Goal: Transaction & Acquisition: Purchase product/service

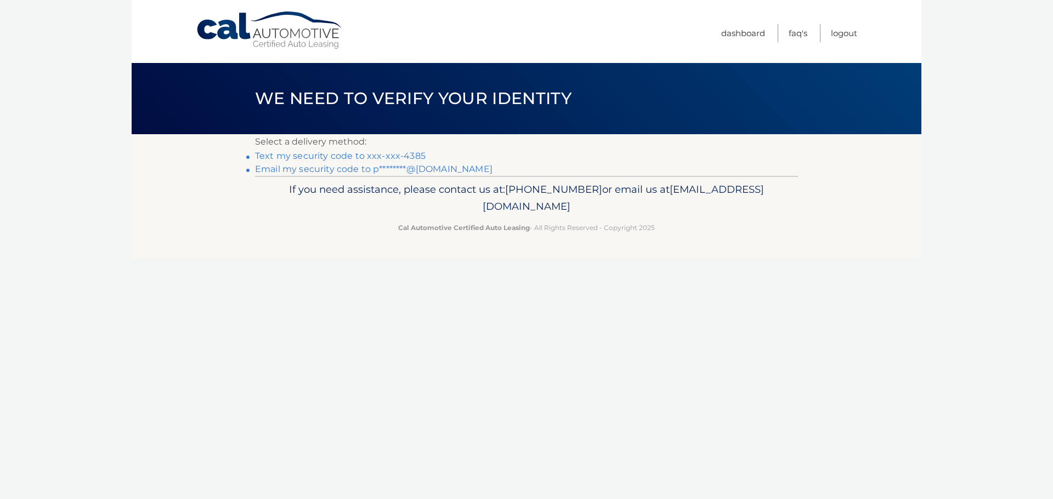
click at [379, 155] on link "Text my security code to xxx-xxx-4385" at bounding box center [340, 156] width 171 height 10
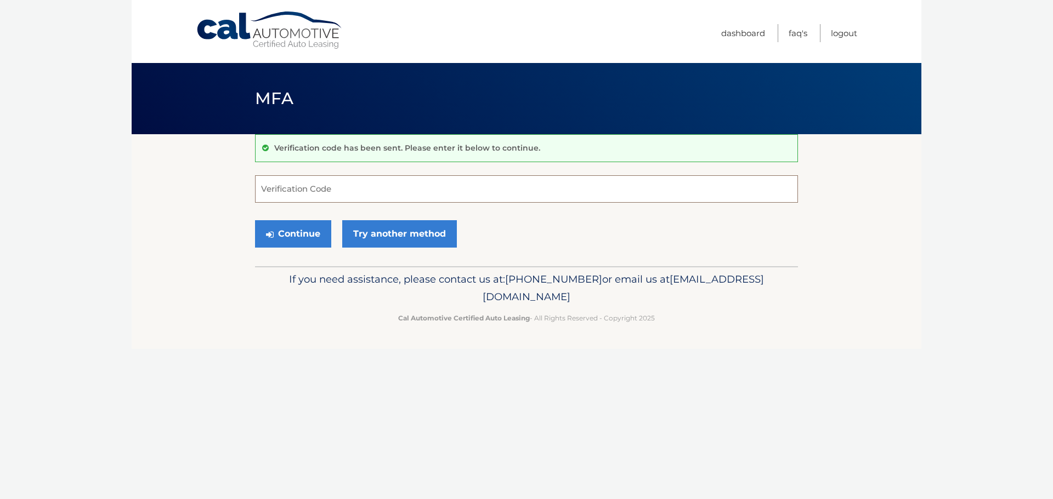
click at [379, 189] on input "Verification Code" at bounding box center [526, 188] width 543 height 27
type input "488020"
click at [277, 234] on button "Continue" at bounding box center [293, 233] width 76 height 27
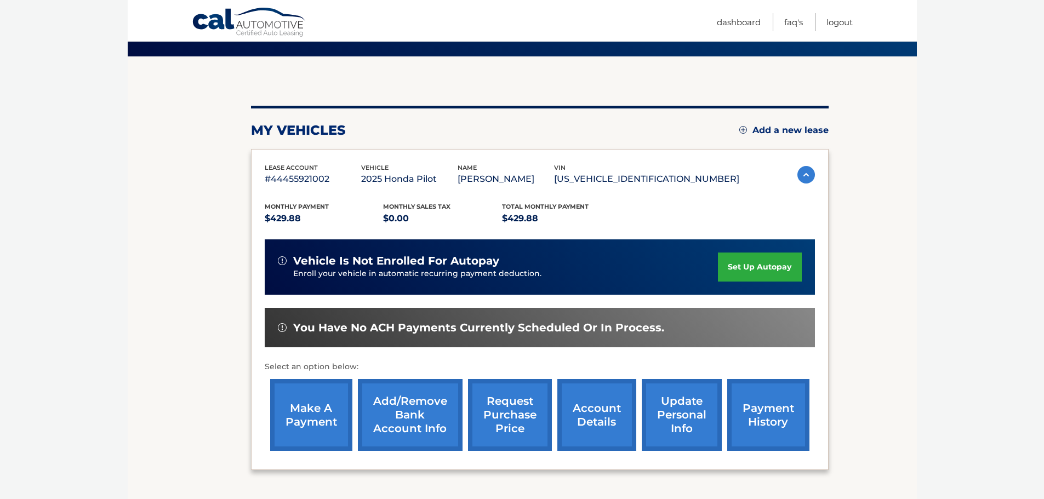
scroll to position [110, 0]
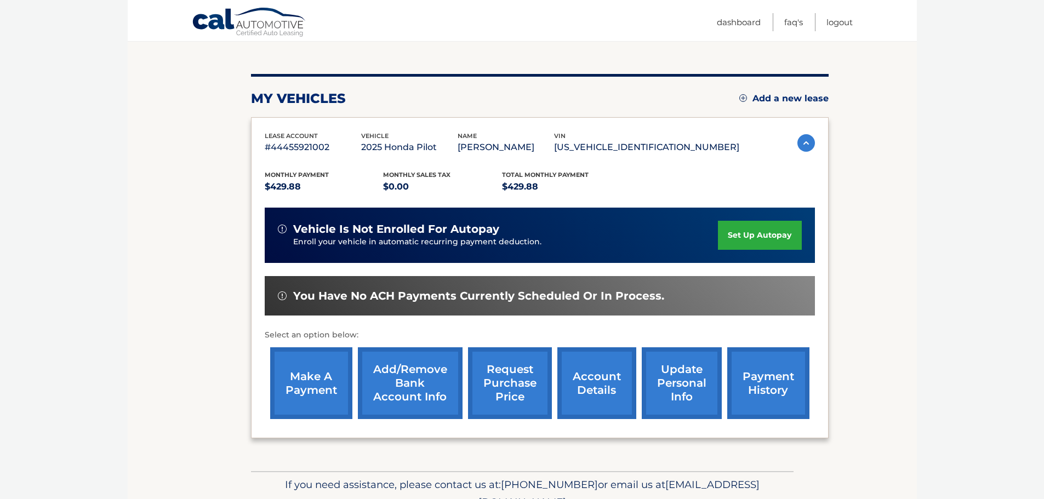
click at [779, 382] on link "payment history" at bounding box center [769, 384] width 82 height 72
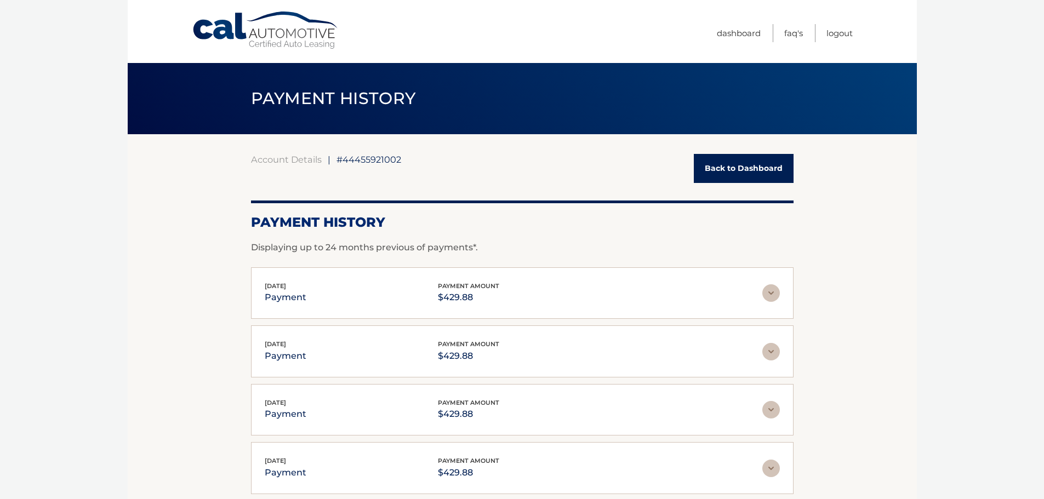
click at [770, 294] on img at bounding box center [772, 294] width 18 height 18
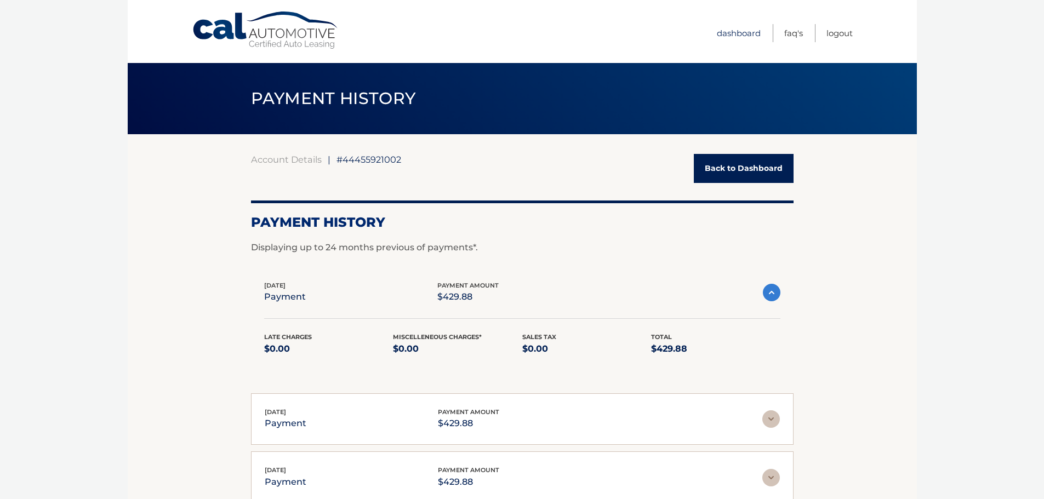
click at [740, 35] on link "Dashboard" at bounding box center [739, 33] width 44 height 18
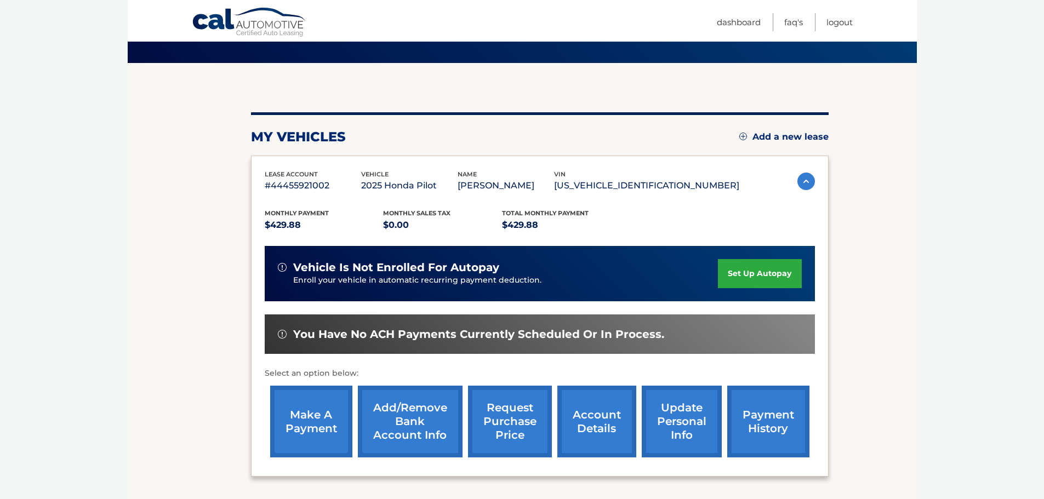
scroll to position [110, 0]
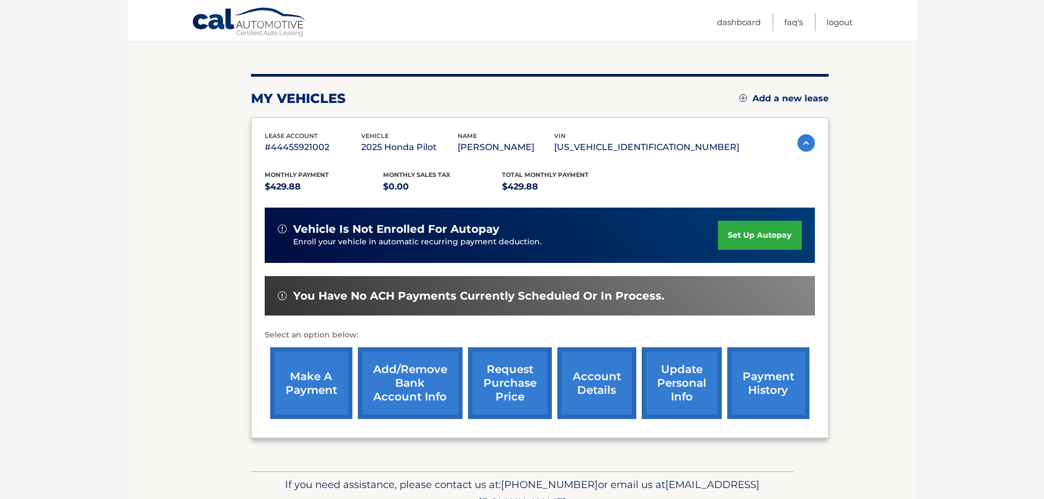
click at [317, 391] on link "make a payment" at bounding box center [311, 384] width 82 height 72
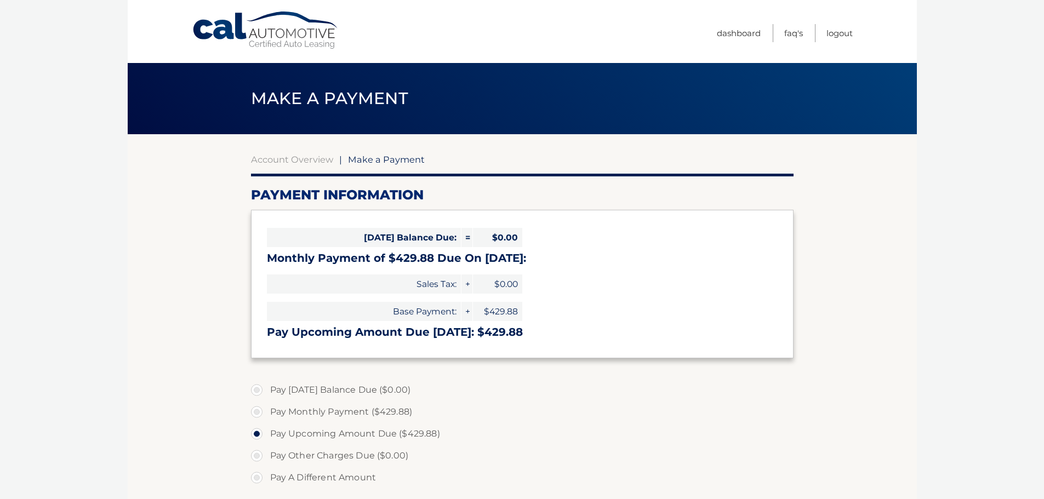
select select "ZmRjYjlmNjgtNmFkOS00YWVhLThhM2YtNWMwYzQ1MDBmNjRl"
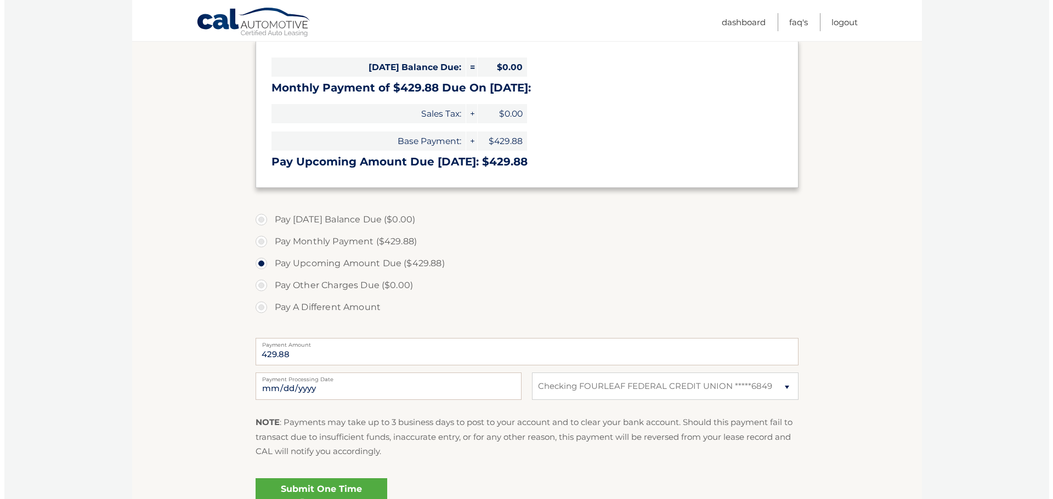
scroll to position [219, 0]
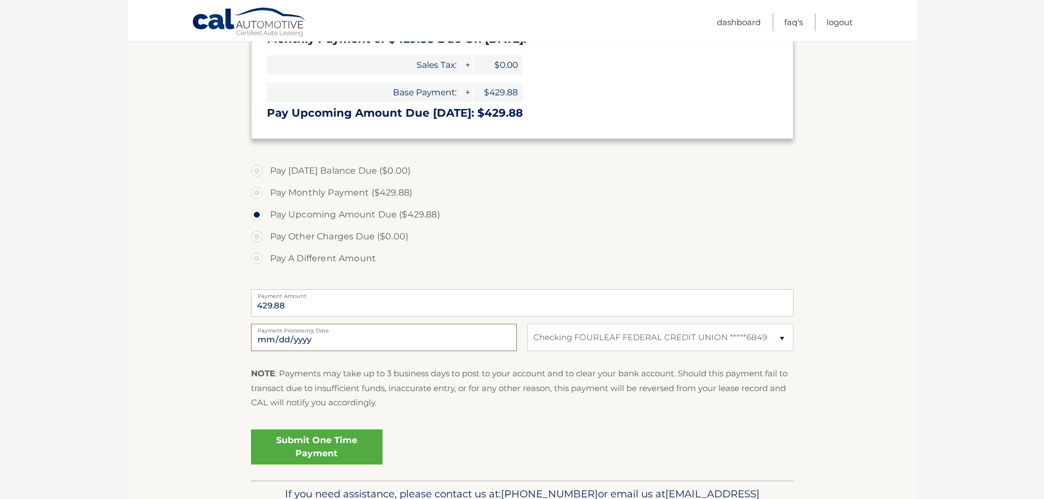
click at [474, 334] on input "[DATE]" at bounding box center [384, 337] width 266 height 27
type input "[DATE]"
click at [328, 442] on link "Submit One Time Payment" at bounding box center [317, 447] width 132 height 35
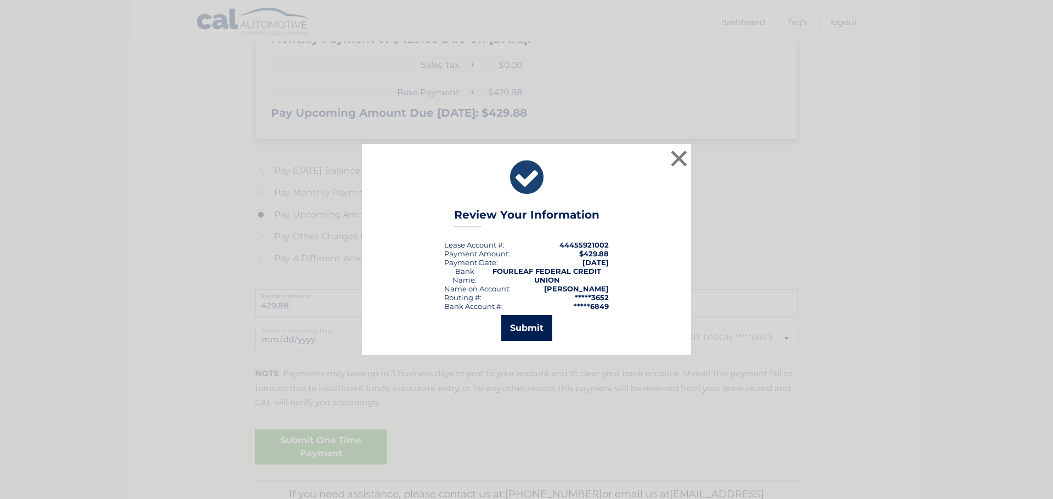
click at [524, 327] on button "Submit" at bounding box center [526, 328] width 51 height 26
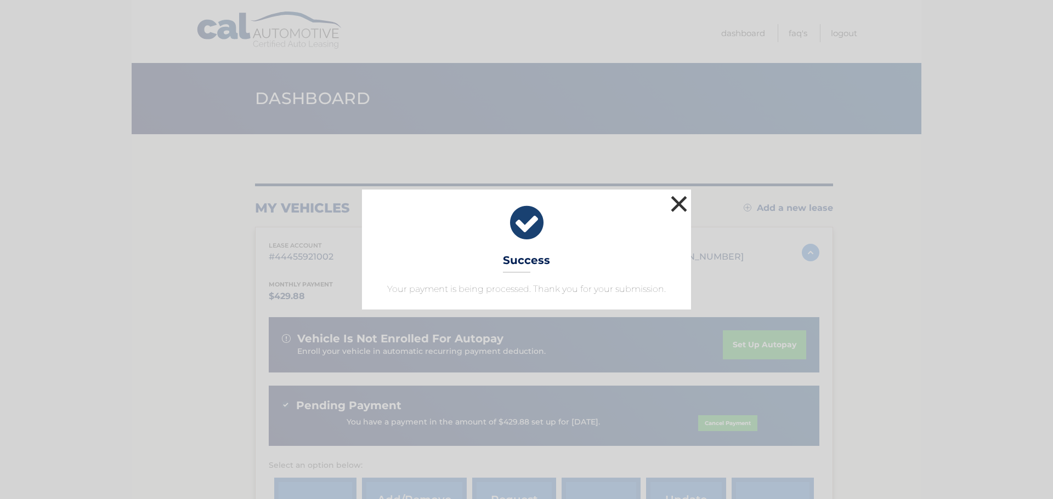
click at [680, 201] on button "×" at bounding box center [679, 204] width 22 height 22
